Goal: Task Accomplishment & Management: Complete application form

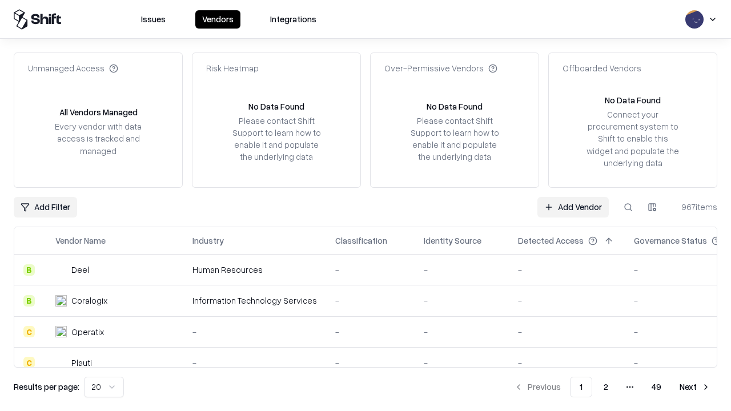
click at [573, 207] on link "Add Vendor" at bounding box center [573, 207] width 71 height 21
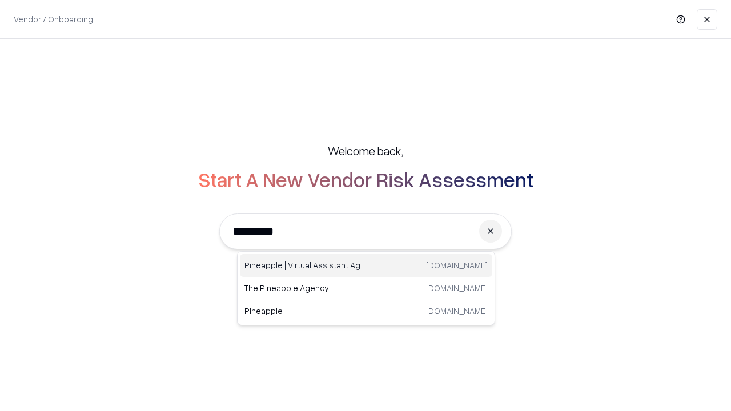
click at [366, 266] on div "Pineapple | Virtual Assistant Agency trypineapple.com" at bounding box center [366, 265] width 253 height 23
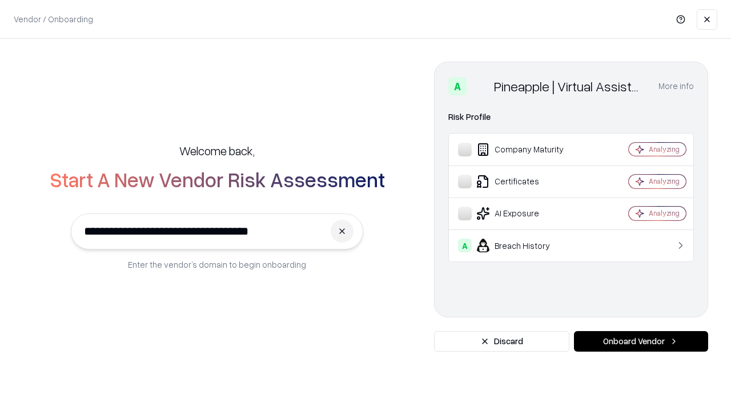
type input "**********"
click at [641, 342] on button "Onboard Vendor" at bounding box center [641, 341] width 134 height 21
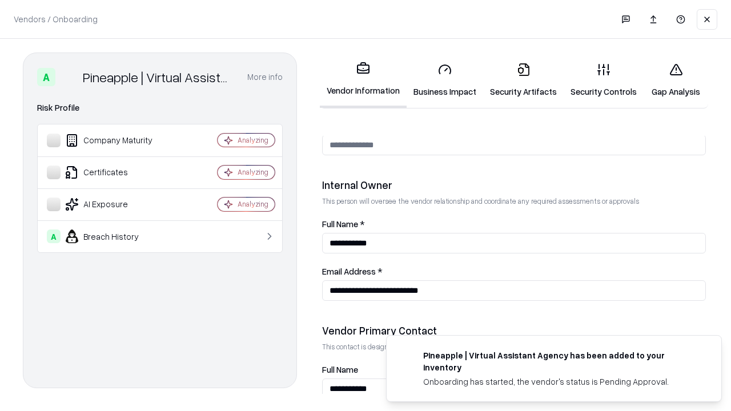
scroll to position [592, 0]
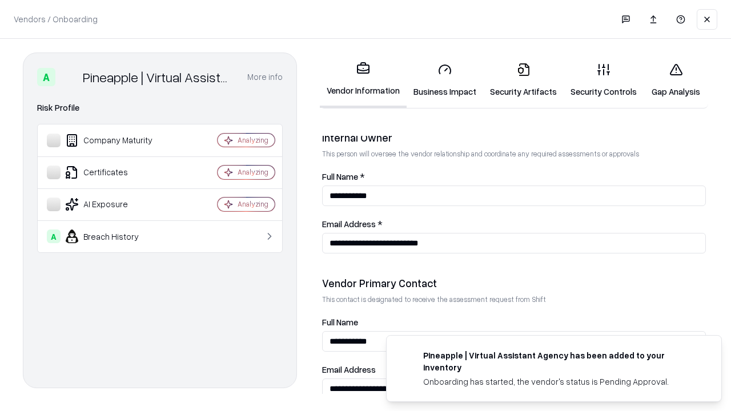
click at [445, 80] on link "Business Impact" at bounding box center [445, 80] width 77 height 53
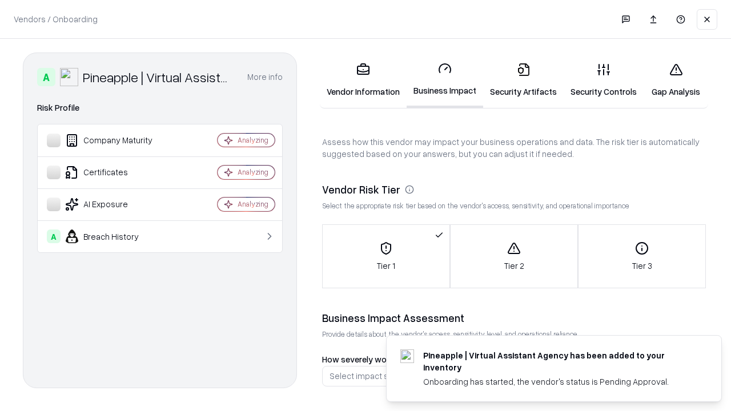
click at [523, 80] on link "Security Artifacts" at bounding box center [523, 80] width 81 height 53
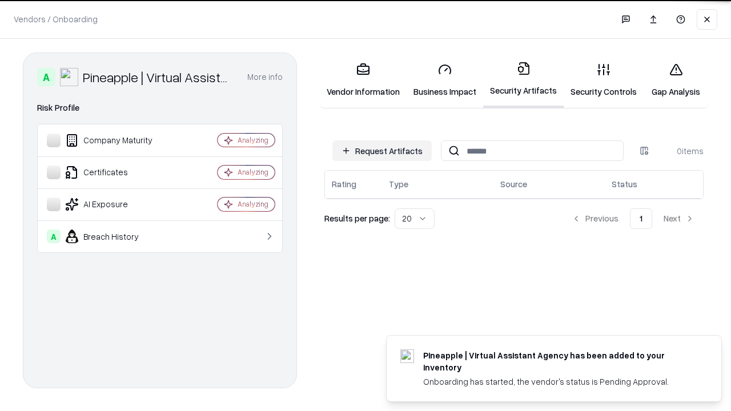
click at [382, 151] on button "Request Artifacts" at bounding box center [382, 151] width 99 height 21
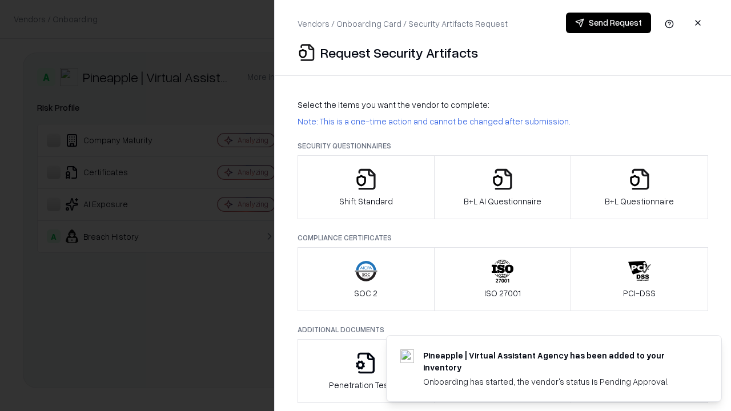
click at [366, 187] on icon "button" at bounding box center [366, 179] width 23 height 23
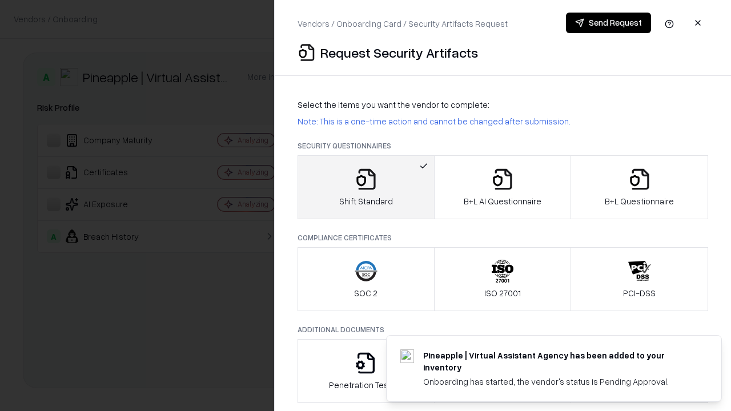
click at [608, 23] on button "Send Request" at bounding box center [608, 23] width 85 height 21
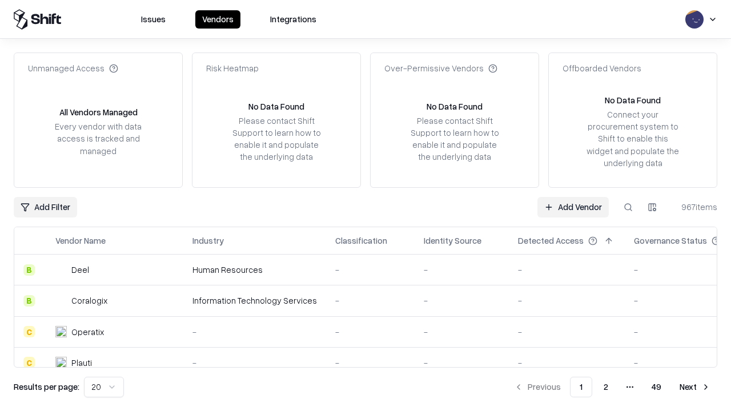
click at [628, 207] on button at bounding box center [628, 207] width 21 height 21
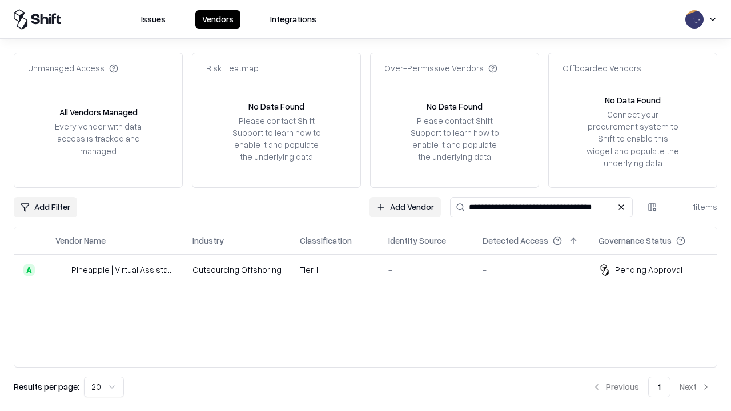
type input "**********"
click at [373, 270] on td "Tier 1" at bounding box center [335, 270] width 89 height 31
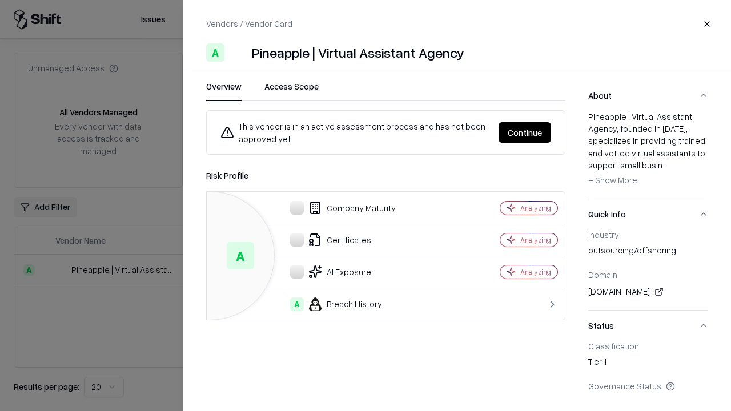
click at [525, 133] on button "Continue" at bounding box center [525, 132] width 53 height 21
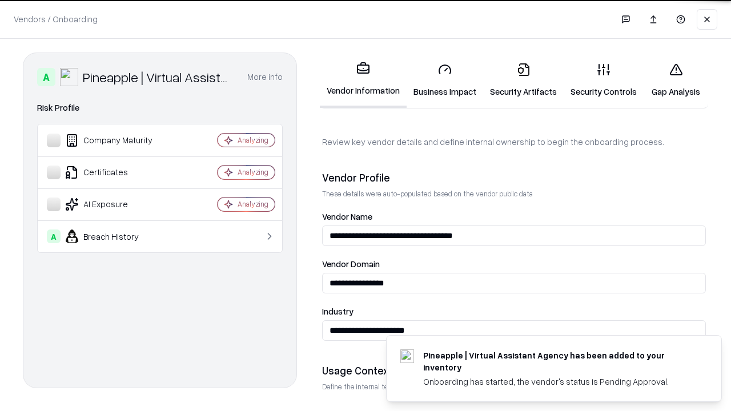
click at [523, 80] on link "Security Artifacts" at bounding box center [523, 80] width 81 height 53
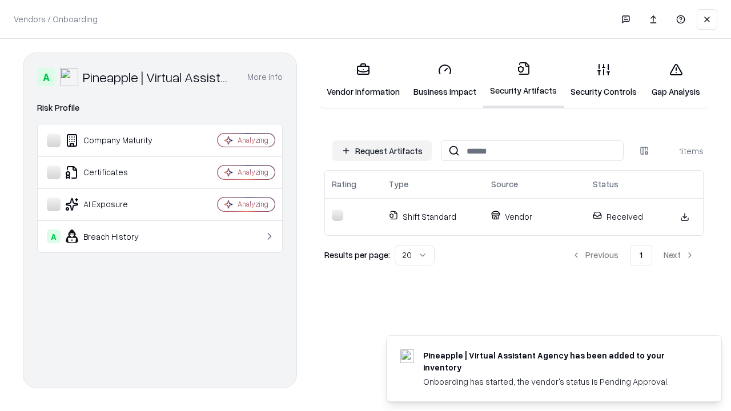
click at [604, 80] on link "Security Controls" at bounding box center [604, 80] width 80 height 53
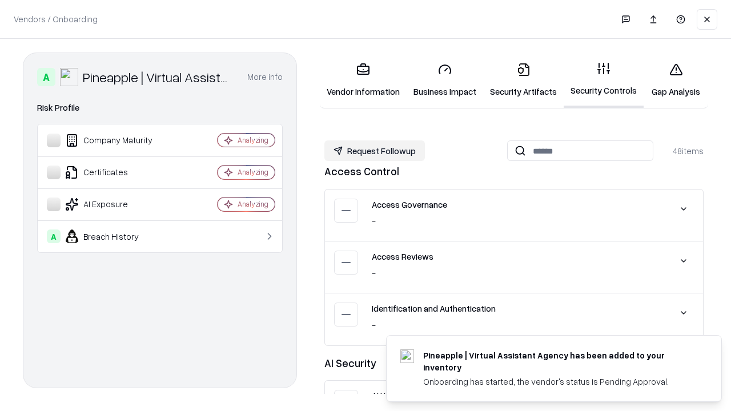
click at [375, 151] on button "Request Followup" at bounding box center [375, 151] width 101 height 21
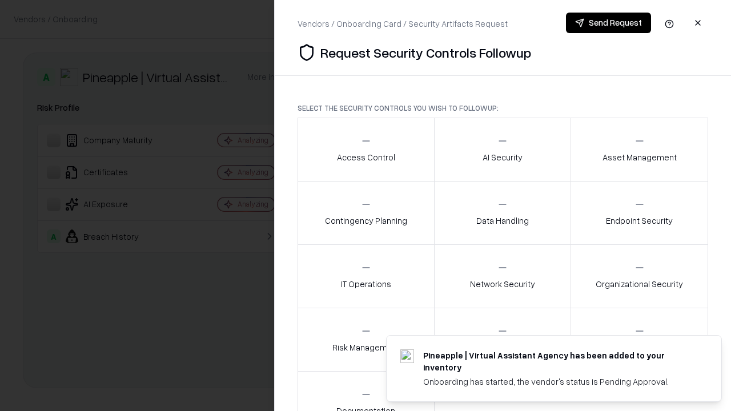
click at [366, 150] on div "Access Control" at bounding box center [366, 149] width 58 height 28
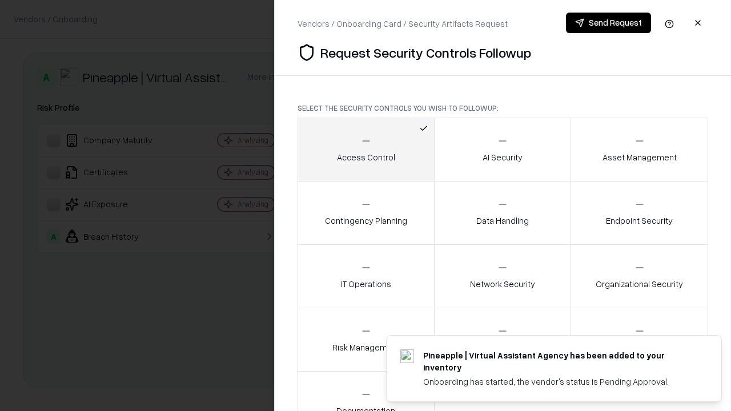
click at [608, 23] on button "Send Request" at bounding box center [608, 23] width 85 height 21
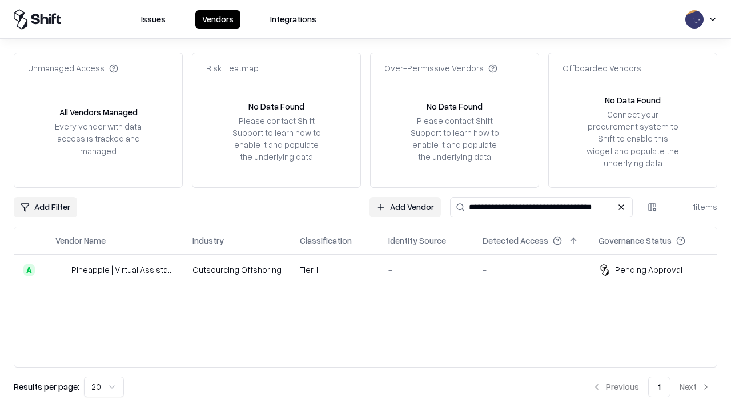
type input "**********"
click at [373, 270] on td "Tier 1" at bounding box center [335, 270] width 89 height 31
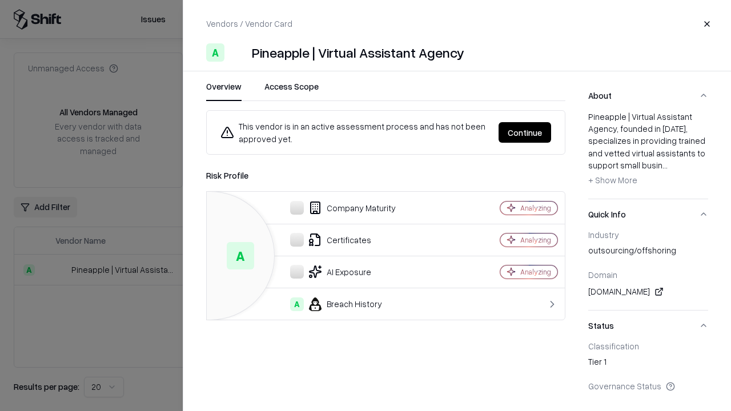
click at [525, 133] on button "Continue" at bounding box center [525, 132] width 53 height 21
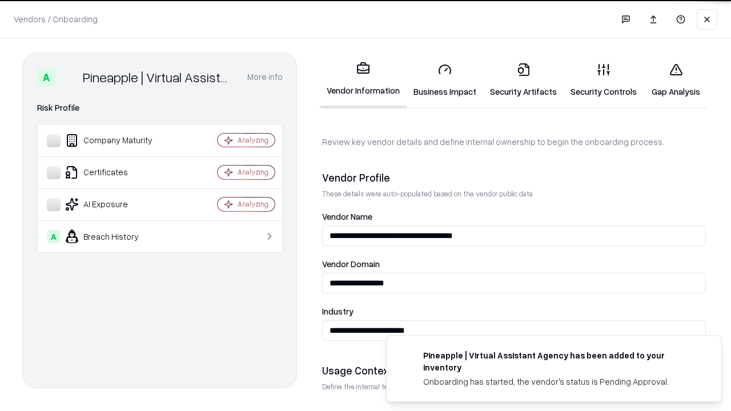
click at [676, 80] on link "Gap Analysis" at bounding box center [676, 80] width 65 height 53
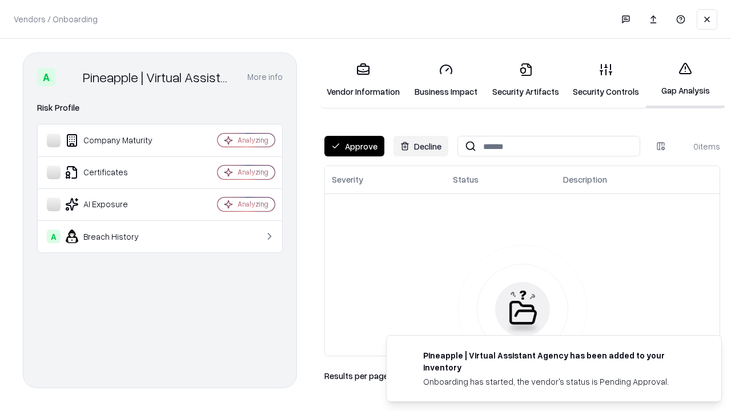
click at [354, 146] on button "Approve" at bounding box center [355, 146] width 60 height 21
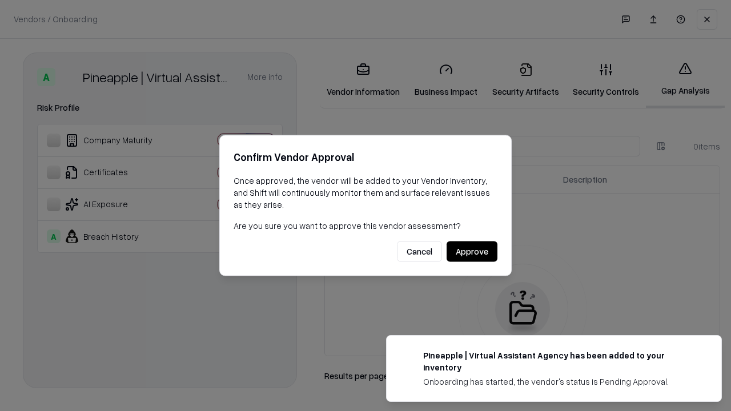
click at [472, 251] on button "Approve" at bounding box center [472, 252] width 51 height 21
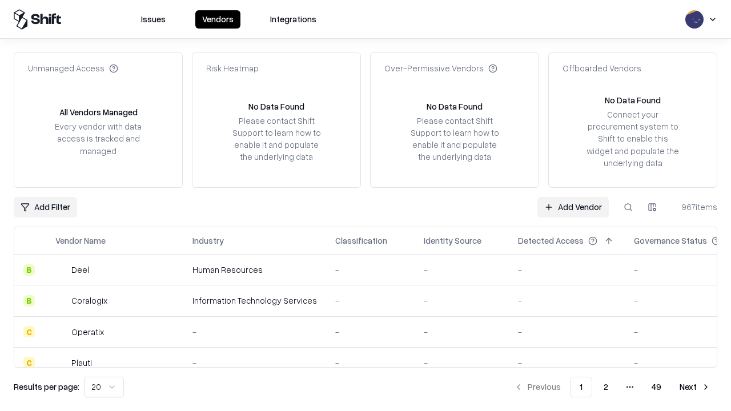
type input "**********"
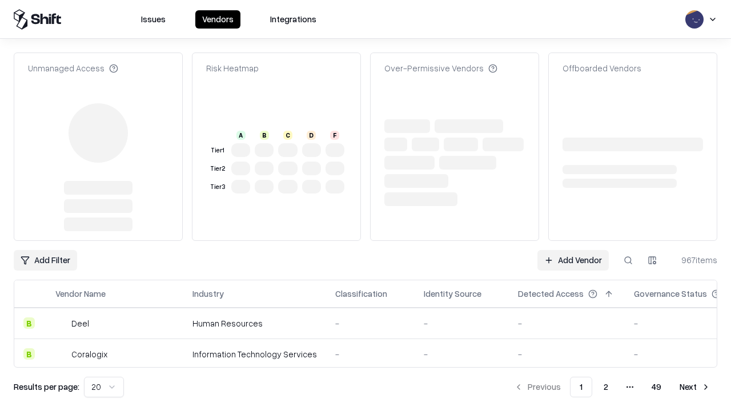
click at [573, 250] on link "Add Vendor" at bounding box center [573, 260] width 71 height 21
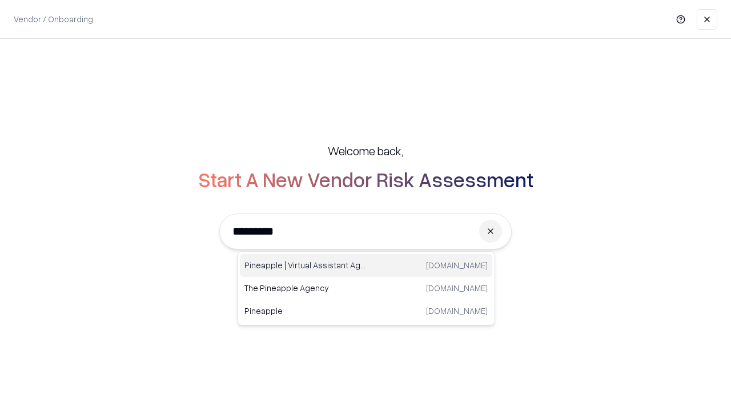
click at [366, 266] on div "Pineapple | Virtual Assistant Agency trypineapple.com" at bounding box center [366, 265] width 253 height 23
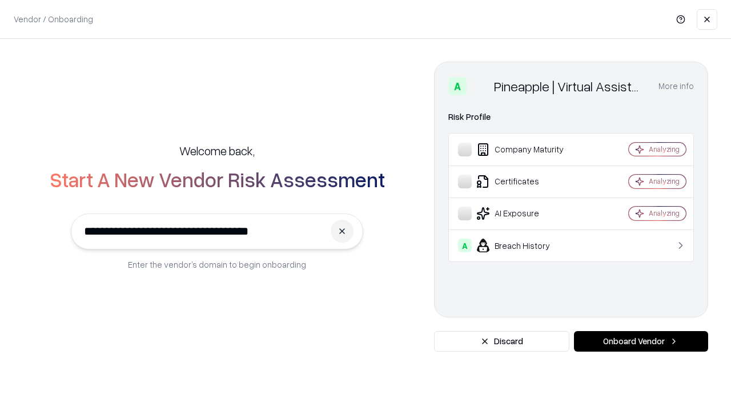
type input "**********"
click at [641, 342] on button "Onboard Vendor" at bounding box center [641, 341] width 134 height 21
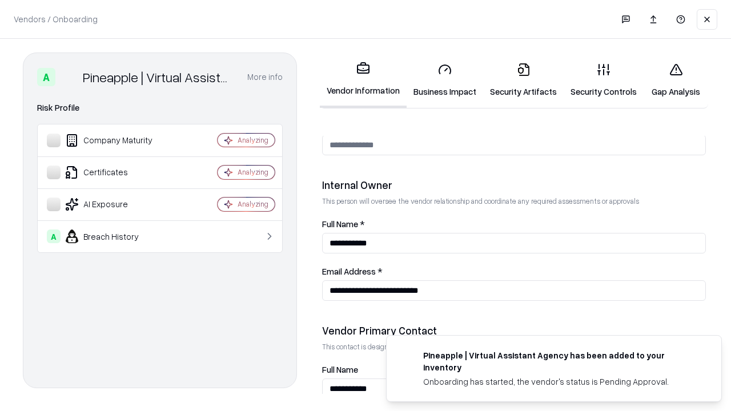
scroll to position [592, 0]
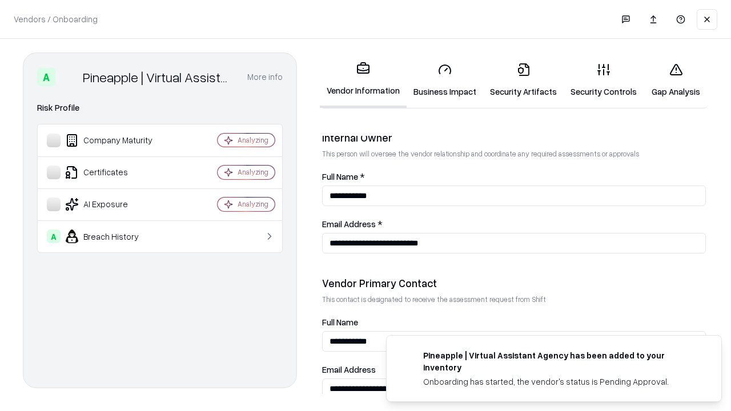
click at [676, 80] on link "Gap Analysis" at bounding box center [676, 80] width 65 height 53
